Goal: Obtain resource: Download file/media

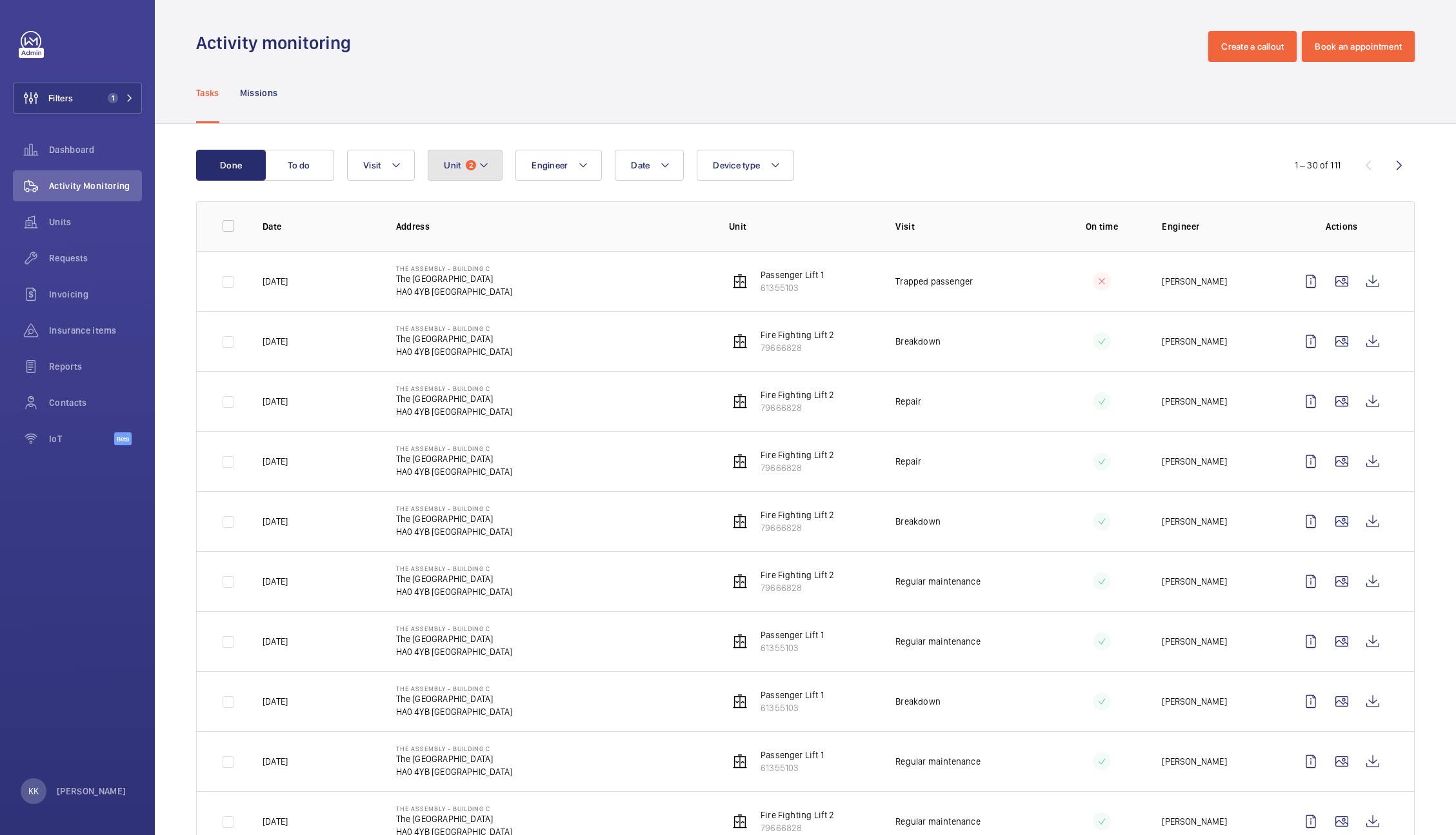
click at [464, 155] on button "Unit 2" at bounding box center [464, 165] width 75 height 31
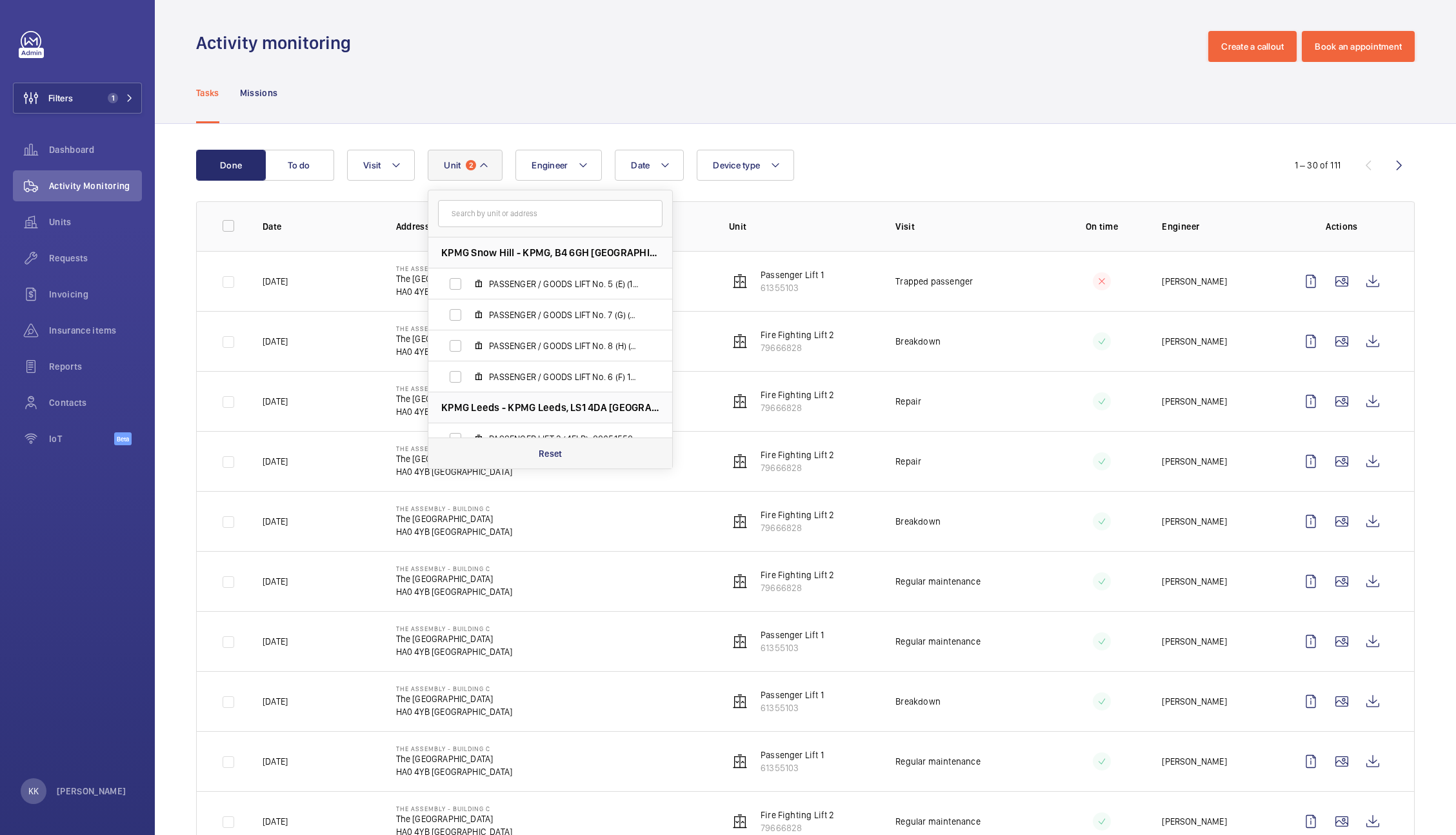
click at [561, 451] on p "Reset" at bounding box center [551, 453] width 24 height 13
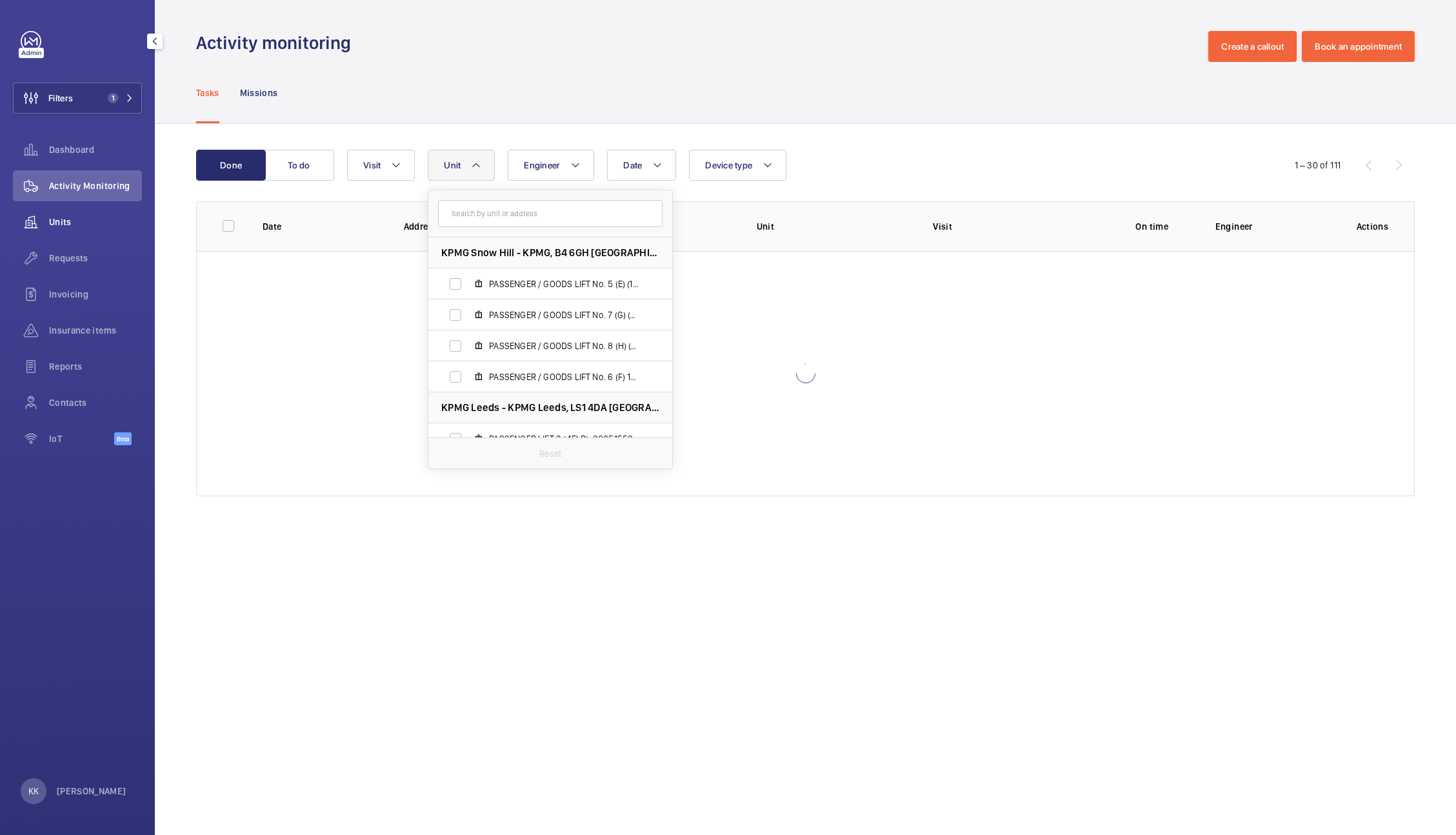
click at [81, 233] on div "Units" at bounding box center [78, 222] width 129 height 31
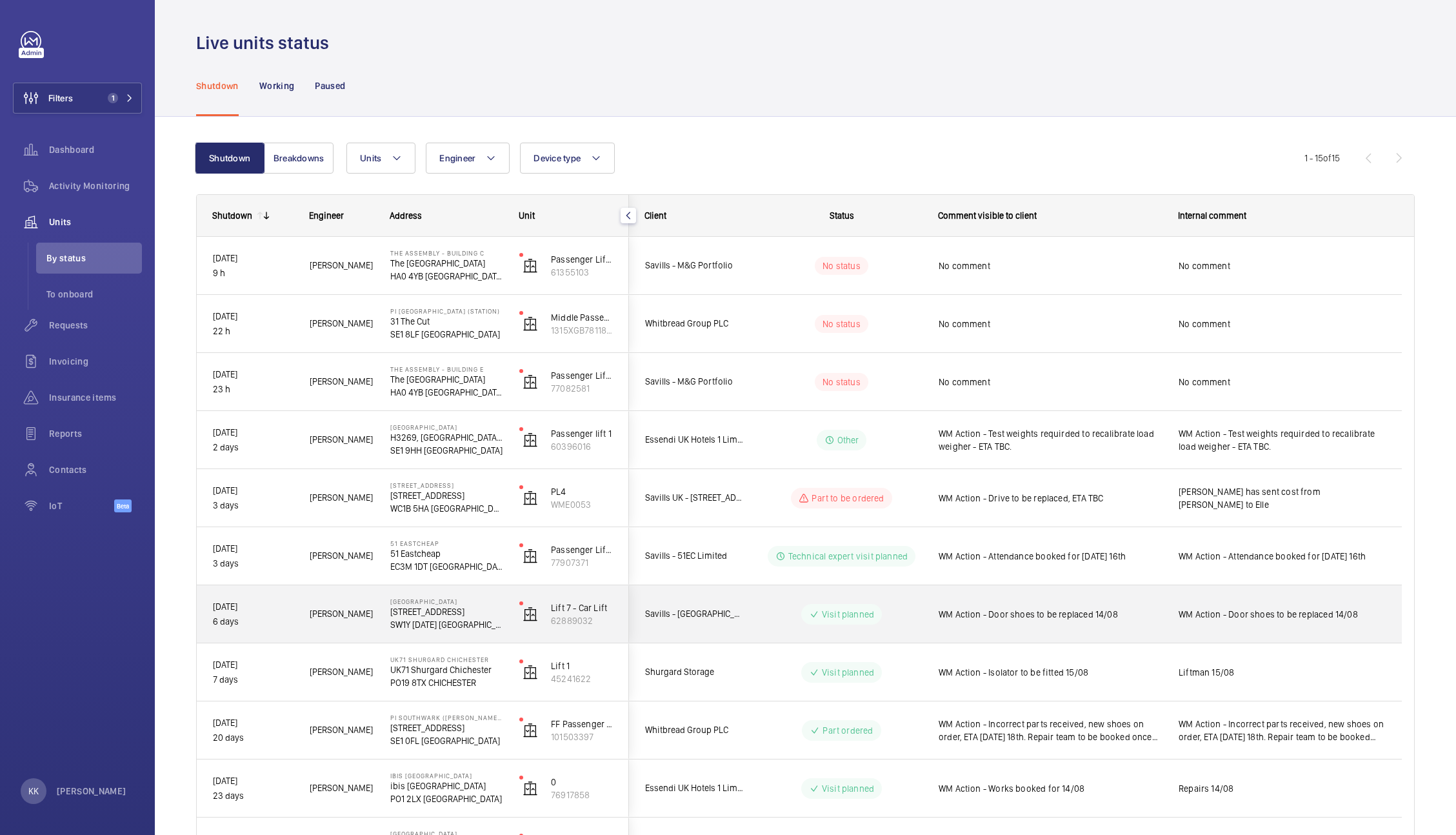
click at [1079, 624] on div "WM Action - Door shoes to be replaced 14/08" at bounding box center [1049, 614] width 223 height 29
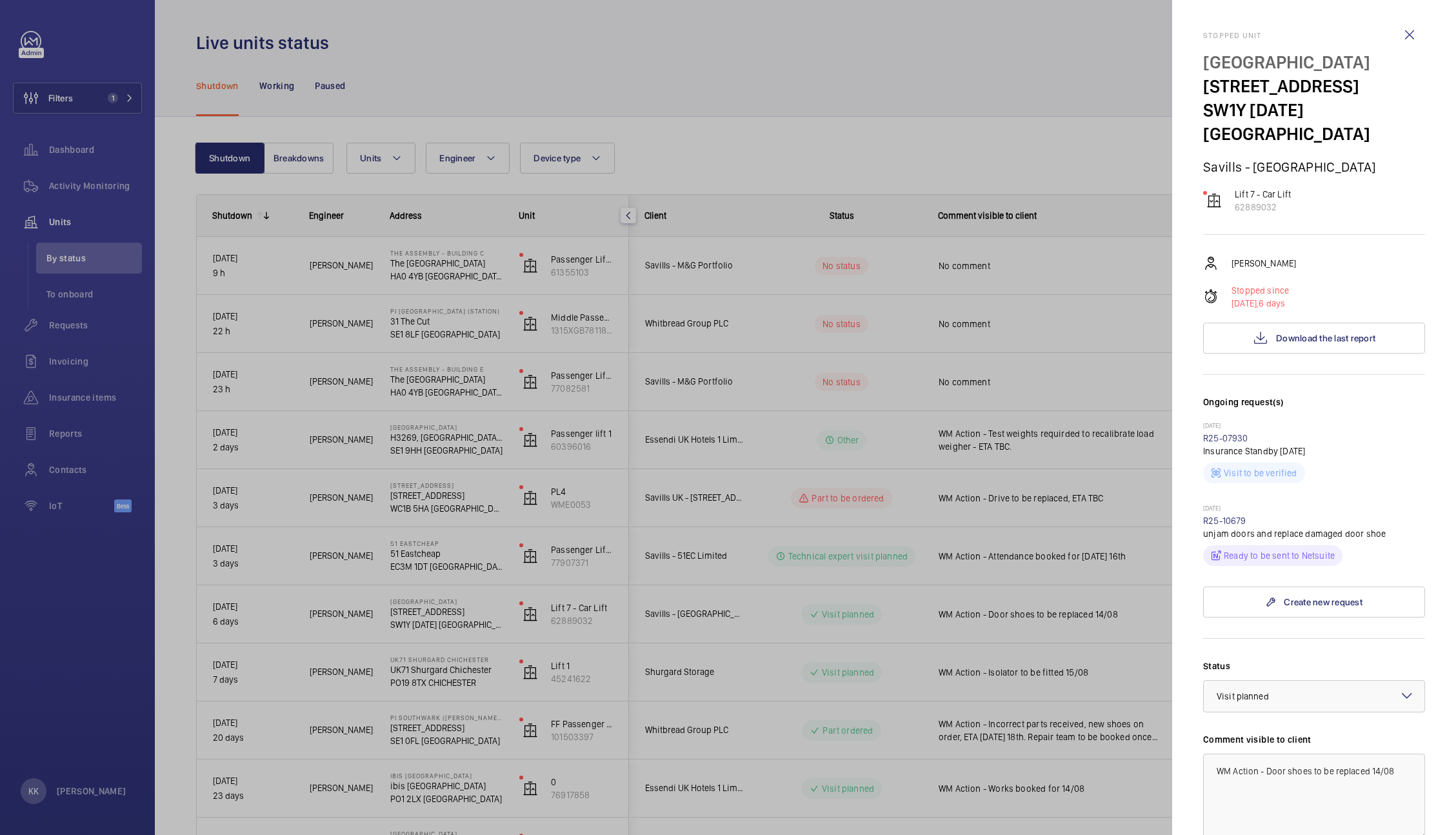
click at [1416, 428] on mat-sidenav "Stopped unit [GEOGRAPHIC_DATA] [STREET_ADDRESS][DATE] Savills - [GEOGRAPHIC_DAT…" at bounding box center [1313, 417] width 283 height 835
click at [781, 171] on div at bounding box center [728, 417] width 1456 height 835
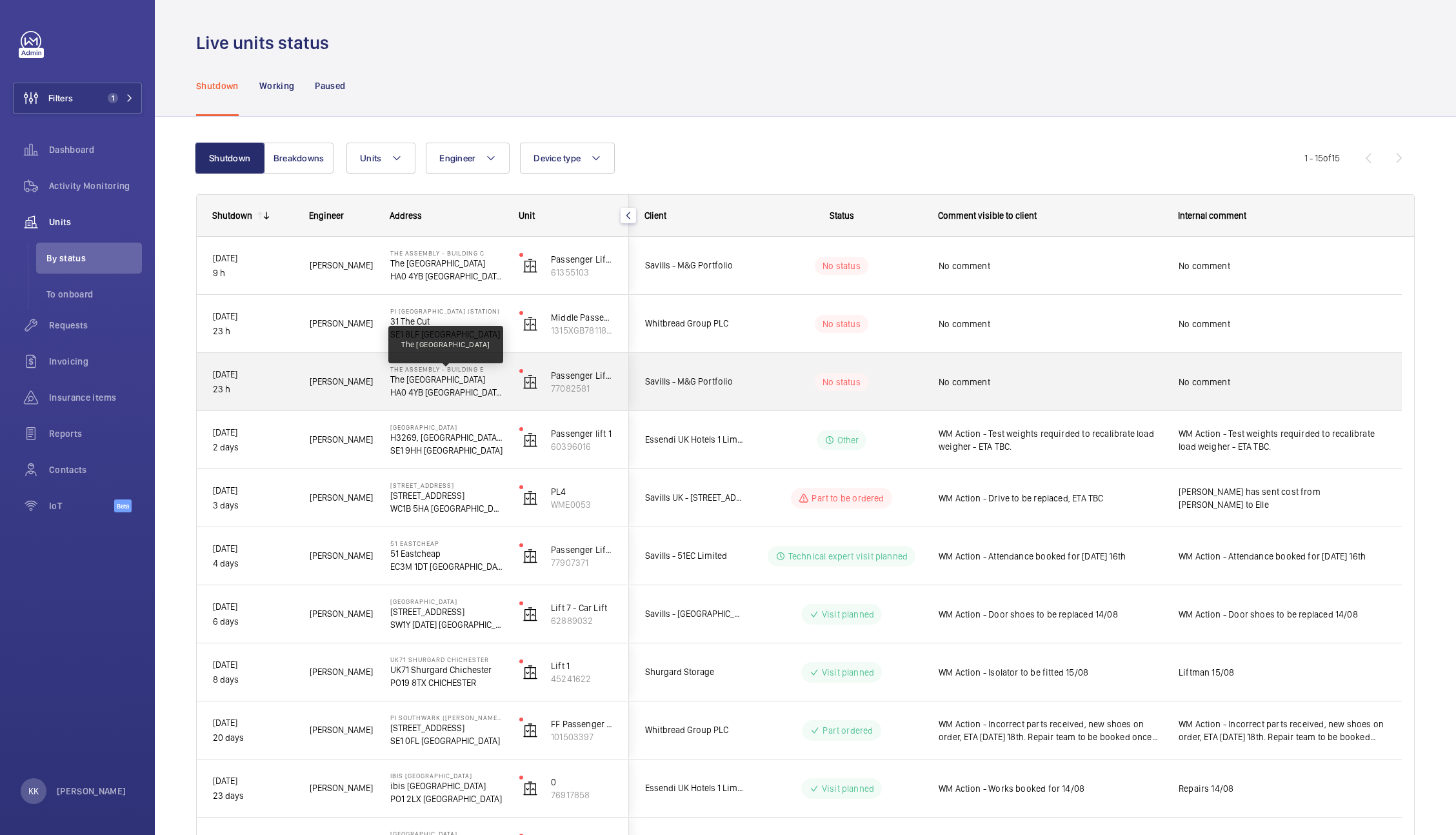
click at [450, 381] on p "The [GEOGRAPHIC_DATA]" at bounding box center [446, 379] width 112 height 13
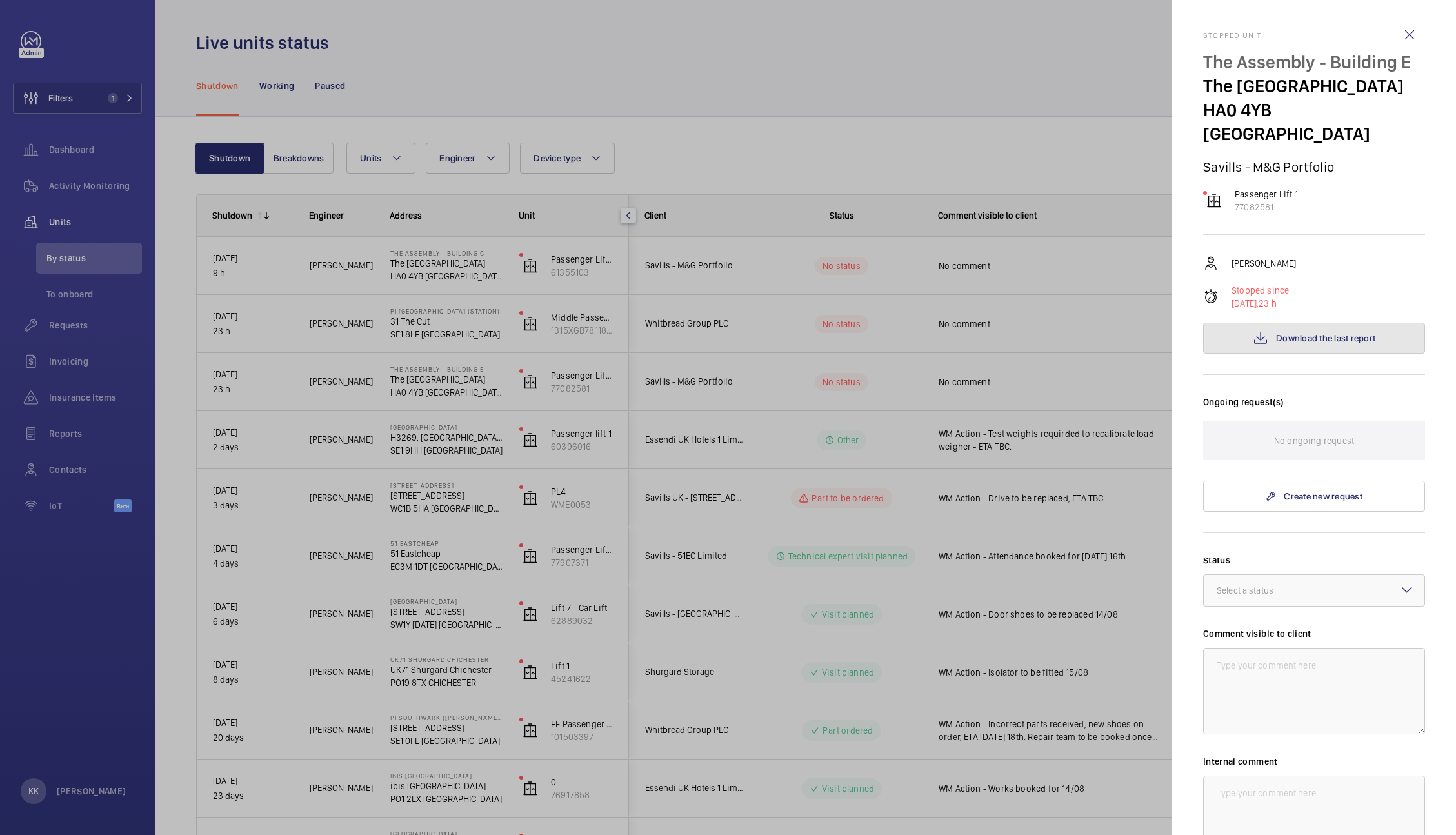
click at [1341, 327] on button "Download the last report" at bounding box center [1314, 338] width 222 height 31
